Goal: Transaction & Acquisition: Purchase product/service

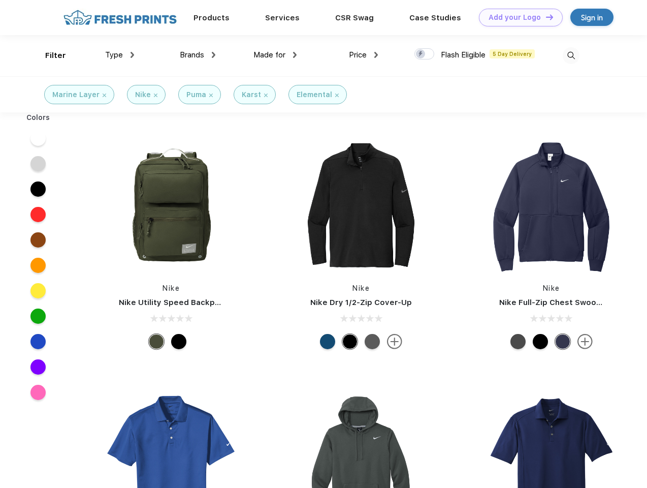
click at [517, 17] on link "Add your Logo Design Tool" at bounding box center [521, 18] width 84 height 18
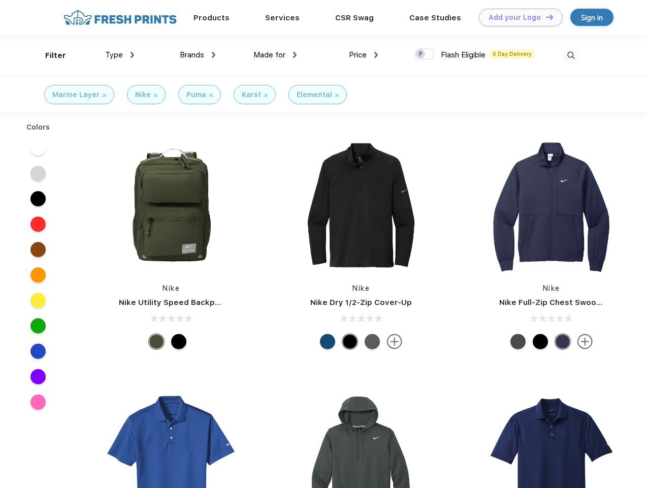
click at [0, 0] on div "Design Tool" at bounding box center [0, 0] width 0 height 0
click at [545, 17] on link "Add your Logo Design Tool" at bounding box center [521, 18] width 84 height 18
click at [49, 55] on div "Filter" at bounding box center [55, 56] width 21 height 12
click at [120, 55] on span "Type" at bounding box center [114, 54] width 18 height 9
click at [198, 55] on span "Brands" at bounding box center [192, 54] width 24 height 9
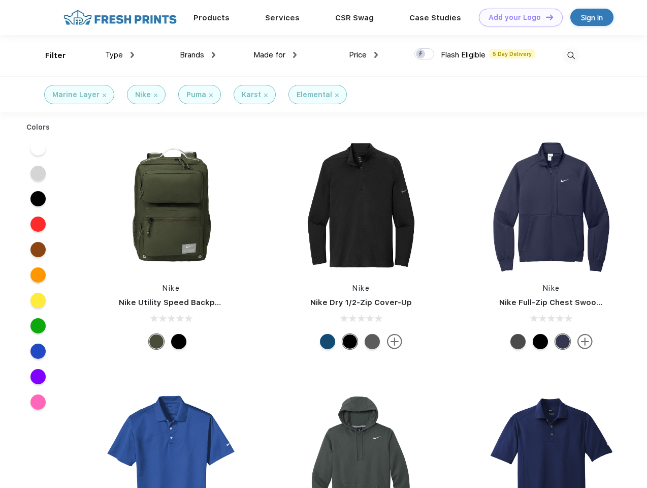
click at [275, 55] on span "Made for" at bounding box center [269, 54] width 32 height 9
click at [364, 55] on span "Price" at bounding box center [358, 54] width 18 height 9
click at [425, 54] on div at bounding box center [424, 53] width 20 height 11
click at [421, 54] on input "checkbox" at bounding box center [417, 51] width 7 height 7
click at [571, 55] on img at bounding box center [571, 55] width 17 height 17
